Goal: Obtain resource: Download file/media

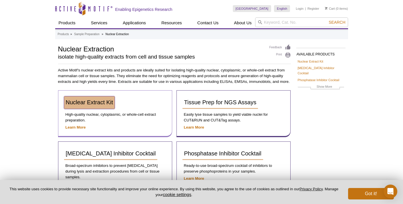
click at [86, 104] on span "Nuclear Extract Kit" at bounding box center [89, 102] width 47 height 6
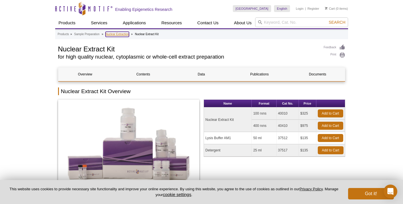
click at [129, 33] on link "Nuclear Extraction" at bounding box center [117, 34] width 23 height 5
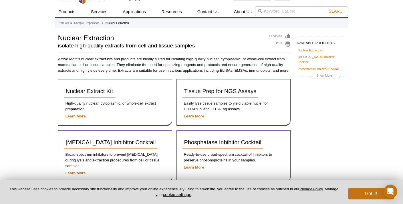
scroll to position [21, 0]
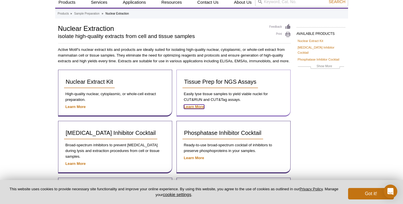
click at [194, 106] on strong "Learn More" at bounding box center [194, 107] width 20 height 4
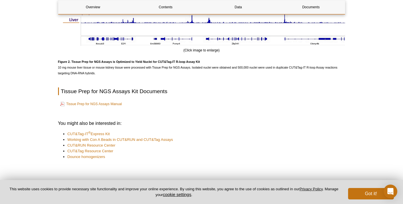
scroll to position [663, 0]
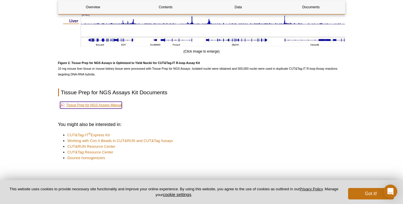
click at [96, 107] on link "Tissue Prep for NGS Assays Manual" at bounding box center [91, 105] width 62 height 7
click at [362, 195] on button "Got it!" at bounding box center [371, 193] width 46 height 11
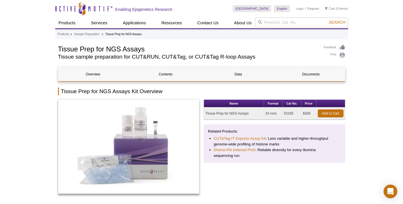
scroll to position [1, 0]
